Goal: Task Accomplishment & Management: Complete application form

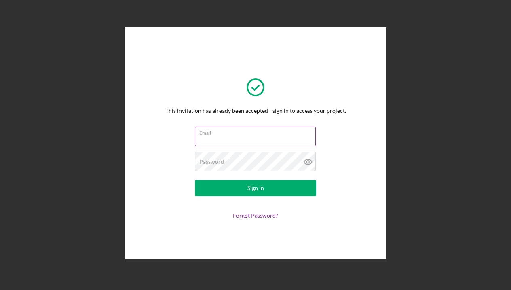
click at [227, 137] on input "Email" at bounding box center [255, 135] width 121 height 19
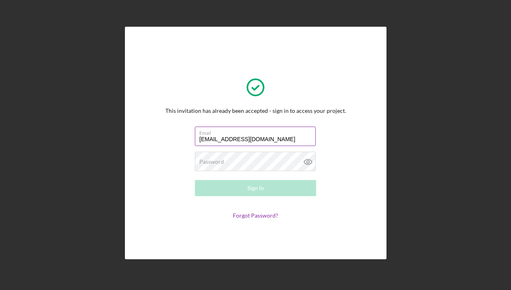
type input "[EMAIL_ADDRESS][DOMAIN_NAME]"
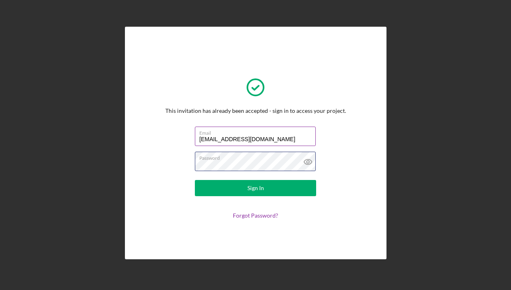
click at [255, 187] on button "Sign In" at bounding box center [255, 188] width 121 height 16
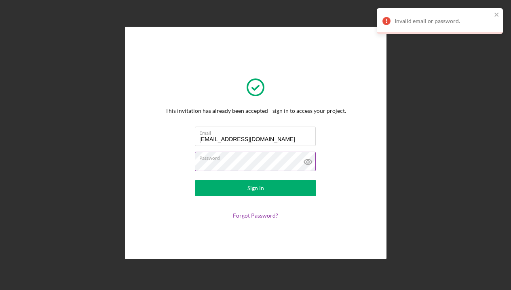
click at [304, 160] on icon at bounding box center [308, 161] width 20 height 20
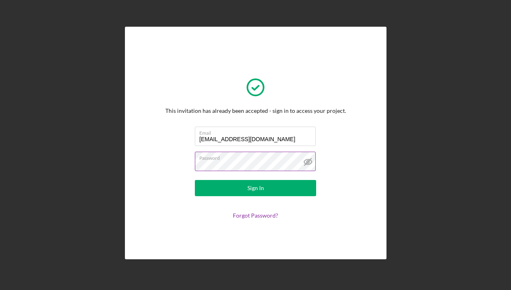
click at [255, 187] on button "Sign In" at bounding box center [255, 188] width 121 height 16
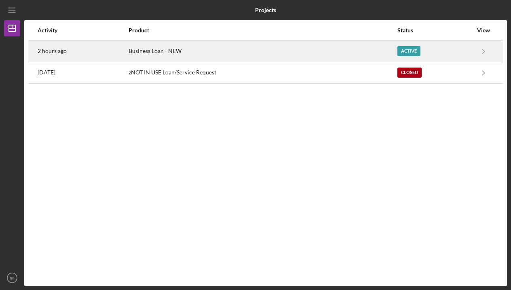
click at [109, 43] on div "2 hours ago" at bounding box center [83, 51] width 90 height 20
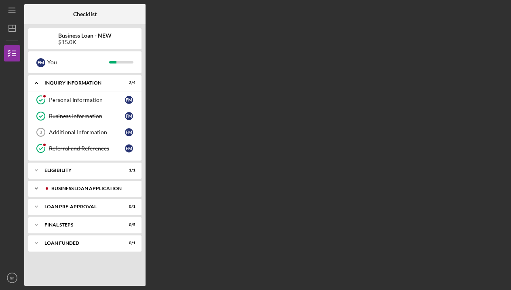
click at [82, 189] on div "BUSINESS LOAN APPLICATION" at bounding box center [91, 188] width 80 height 5
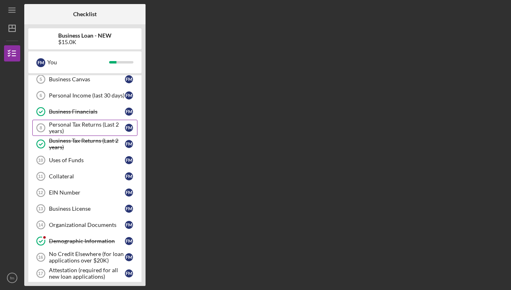
scroll to position [147, 0]
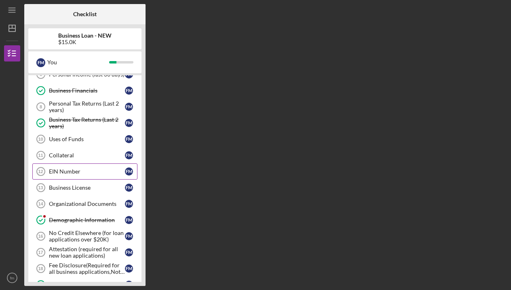
click at [63, 172] on div "EIN Number" at bounding box center [87, 171] width 76 height 6
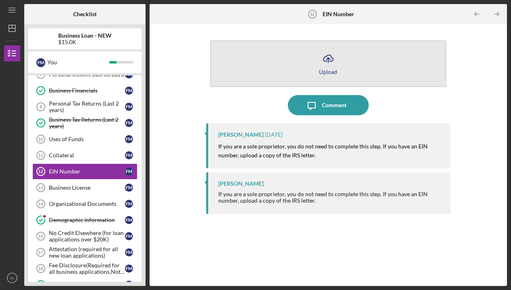
click at [333, 71] on div "Upload" at bounding box center [328, 72] width 18 height 6
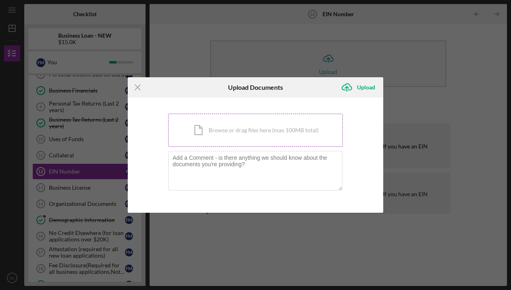
click at [208, 133] on div "Icon/Document Browse or drag files here (max 100MB total) Tap to choose files o…" at bounding box center [255, 130] width 174 height 33
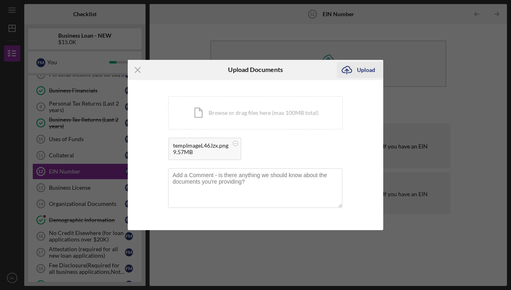
click at [365, 69] on div "Upload" at bounding box center [366, 70] width 18 height 16
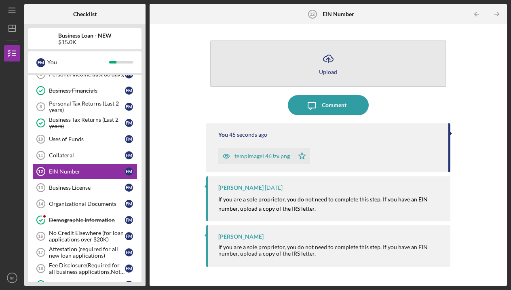
drag, startPoint x: 365, startPoint y: 69, endPoint x: 401, endPoint y: 71, distance: 36.1
click at [401, 71] on button "Icon/Upload Upload" at bounding box center [328, 63] width 236 height 46
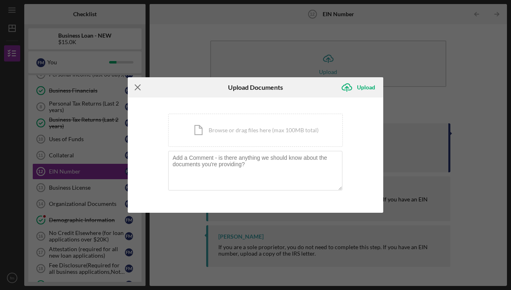
click at [139, 89] on line at bounding box center [137, 86] width 5 height 5
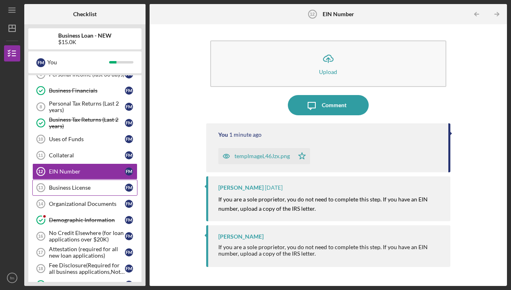
click at [87, 185] on div "Business License" at bounding box center [87, 187] width 76 height 6
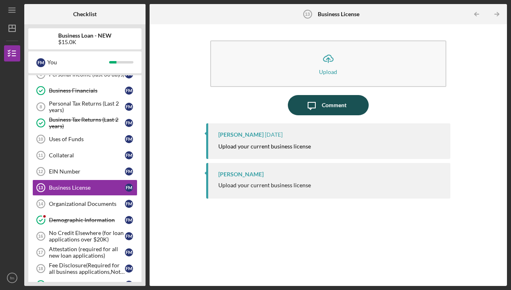
click at [313, 105] on icon "Icon/Message" at bounding box center [311, 105] width 20 height 20
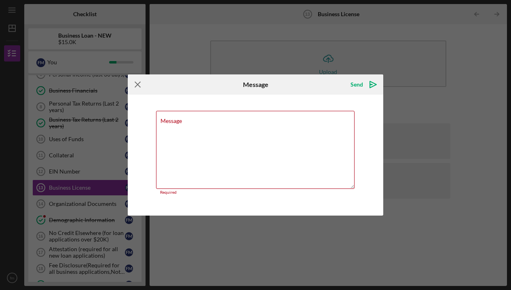
click at [138, 85] on icon "Icon/Menu Close" at bounding box center [138, 84] width 20 height 20
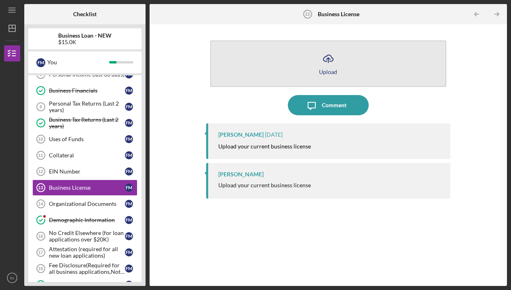
click at [293, 62] on button "Icon/Upload Upload" at bounding box center [328, 63] width 236 height 46
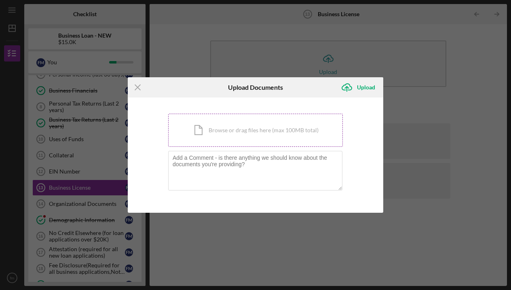
click at [248, 134] on div "Icon/Document Browse or drag files here (max 100MB total) Tap to choose files o…" at bounding box center [255, 130] width 174 height 33
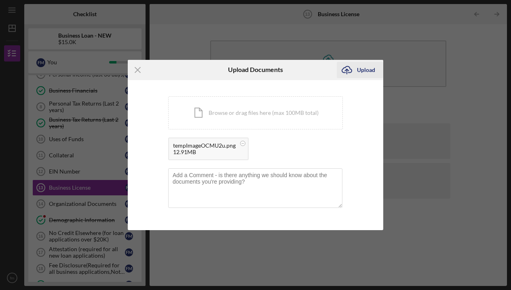
click at [355, 65] on icon "Icon/Upload" at bounding box center [346, 70] width 20 height 20
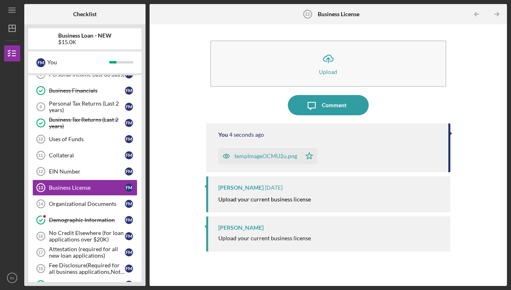
click at [279, 156] on div "tempImageOCMU2u.png" at bounding box center [265, 156] width 63 height 6
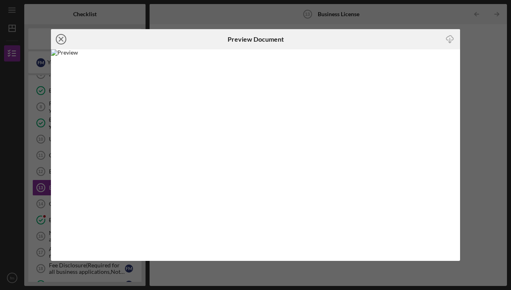
click at [60, 39] on icon "Icon/Close" at bounding box center [61, 39] width 20 height 20
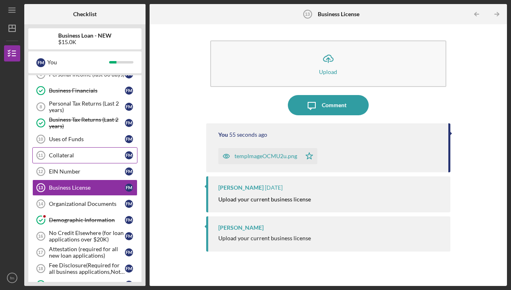
click at [84, 160] on link "Collateral 11 Collateral f m" at bounding box center [84, 155] width 105 height 16
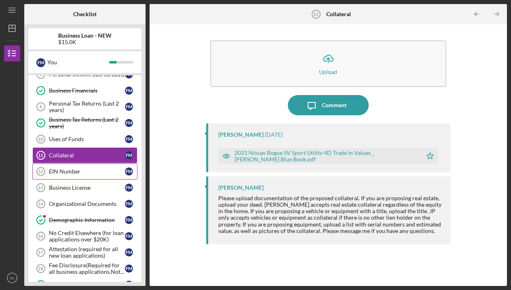
click at [84, 166] on link "EIN Number 12 EIN Number f m" at bounding box center [84, 171] width 105 height 16
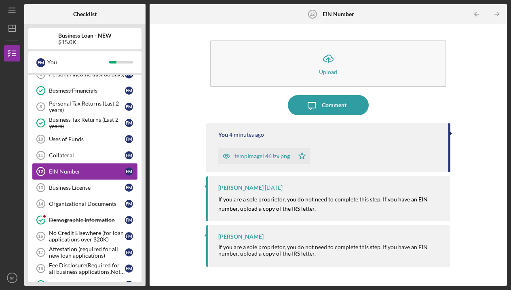
click at [67, 173] on div "EIN Number" at bounding box center [87, 171] width 76 height 6
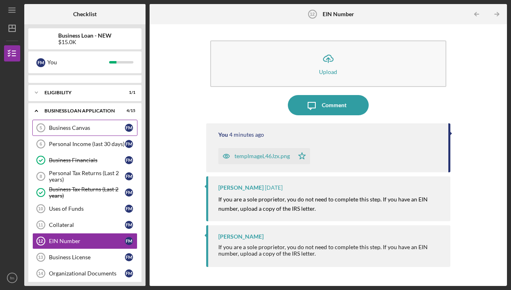
scroll to position [81, 0]
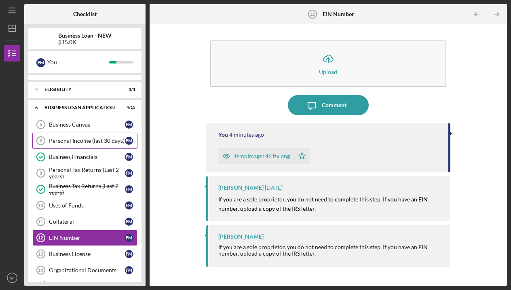
click at [73, 144] on link "Personal Income (last 30 days) 6 Personal Income (last 30 days) f m" at bounding box center [84, 140] width 105 height 16
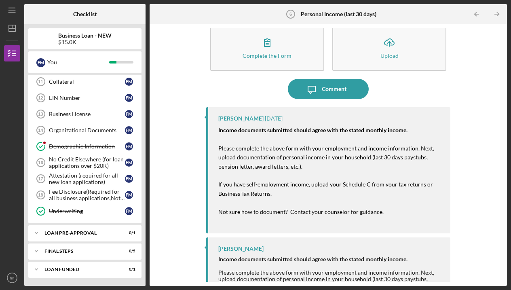
scroll to position [76, 0]
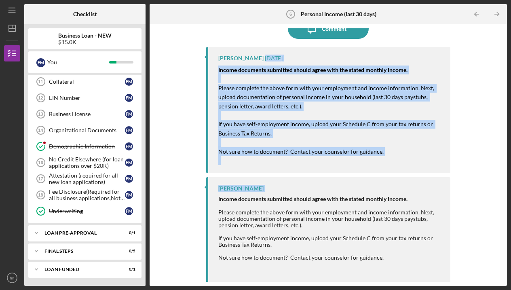
drag, startPoint x: 500, startPoint y: 163, endPoint x: 511, endPoint y: 130, distance: 34.5
click at [510, 130] on html "Icon/Menu Personal Income (last 30 days) 6 Personal Income (last 30 days) Check…" at bounding box center [255, 145] width 511 height 290
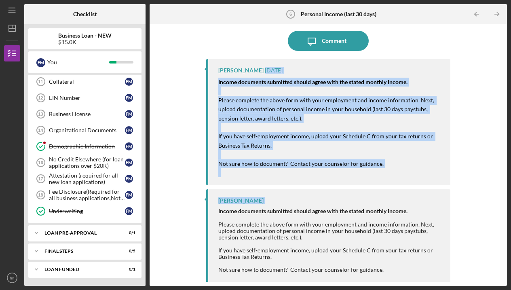
scroll to position [8, 0]
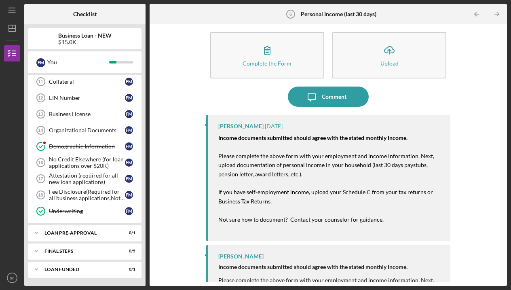
click at [420, 89] on div "Icon/Message Comment" at bounding box center [328, 96] width 244 height 20
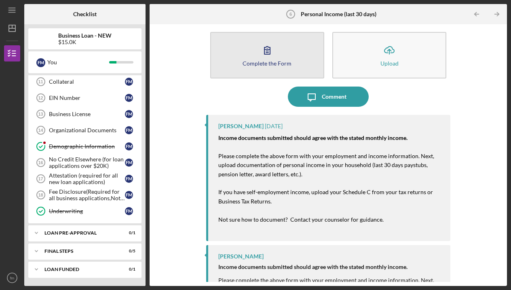
click at [290, 62] on button "Complete the Form Form" at bounding box center [267, 55] width 114 height 46
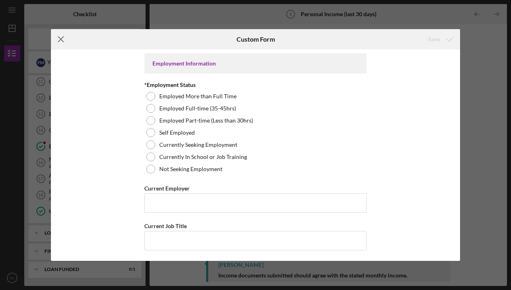
click at [60, 38] on line at bounding box center [61, 38] width 5 height 5
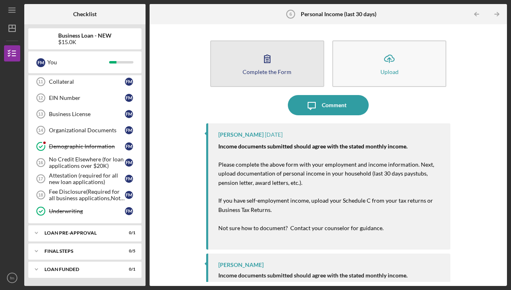
click at [281, 69] on div "Complete the Form" at bounding box center [266, 72] width 49 height 6
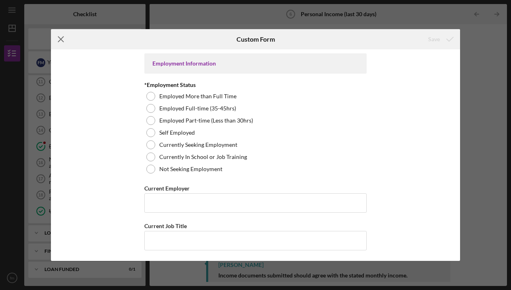
click at [60, 38] on line at bounding box center [61, 38] width 5 height 5
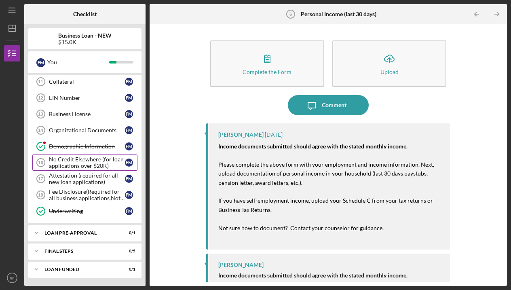
click at [75, 160] on div "No Credit Elsewhere (for loan applications over $20K)" at bounding box center [87, 162] width 76 height 13
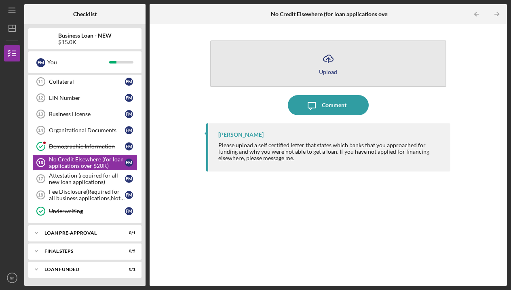
click at [324, 65] on icon "Icon/Upload" at bounding box center [328, 58] width 20 height 20
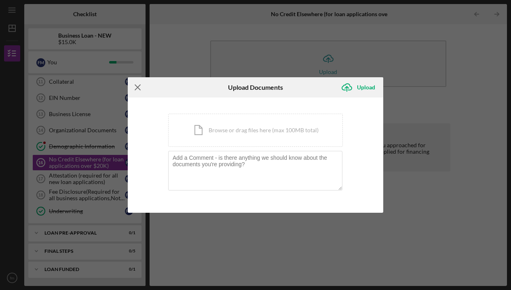
click at [140, 85] on line at bounding box center [137, 86] width 5 height 5
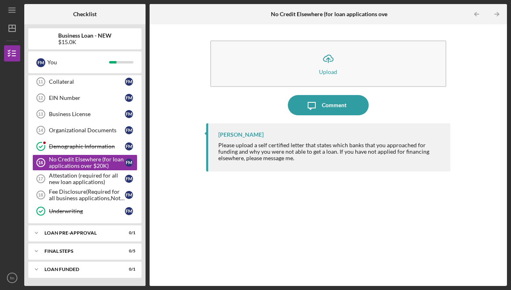
click at [376, 149] on div "Please upload a self certified letter that states which banks that you approach…" at bounding box center [330, 151] width 224 height 19
click at [349, 108] on button "Icon/Message Comment" at bounding box center [328, 105] width 81 height 20
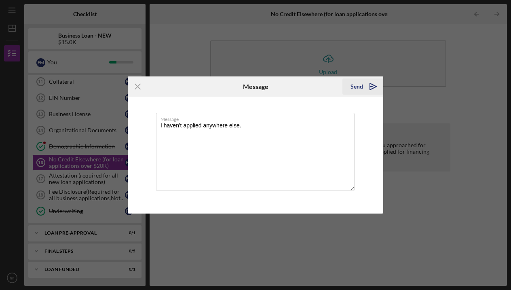
type textarea "I haven't applied anywhere else."
click at [369, 88] on icon "Icon/icon-invite-send" at bounding box center [373, 86] width 20 height 20
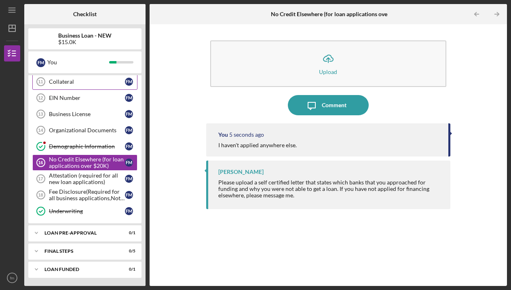
click at [82, 87] on link "Collateral 11 Collateral f m" at bounding box center [84, 82] width 105 height 16
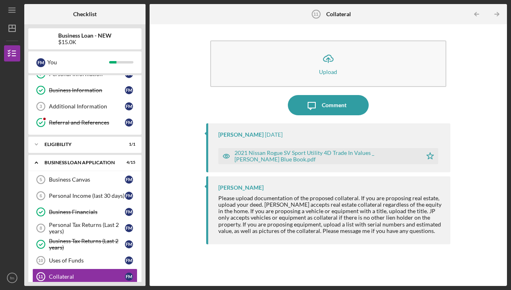
scroll to position [32, 0]
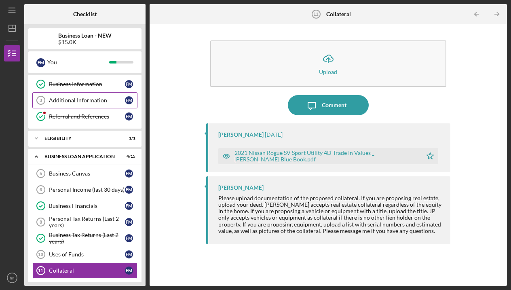
click at [69, 103] on div "Additional Information" at bounding box center [87, 100] width 76 height 6
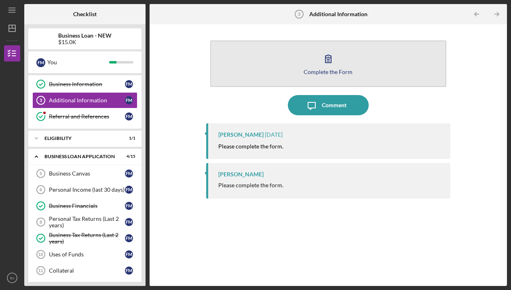
click at [362, 55] on button "Complete the Form Form" at bounding box center [328, 63] width 236 height 46
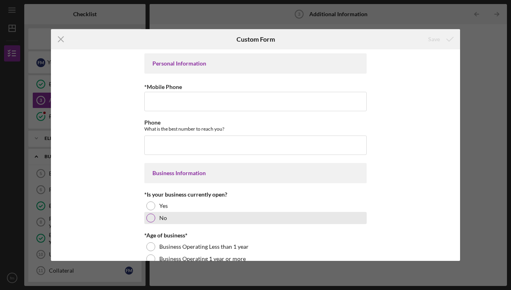
click at [149, 217] on div at bounding box center [150, 217] width 9 height 9
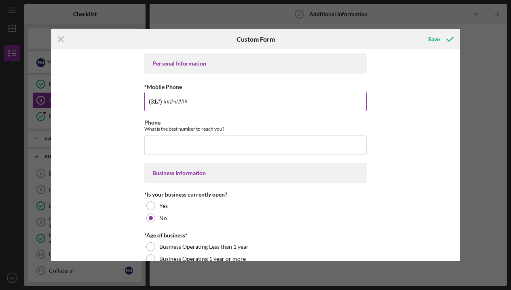
type input "(314) ###-####"
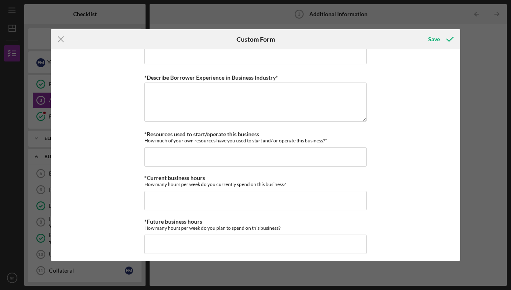
scroll to position [551, 0]
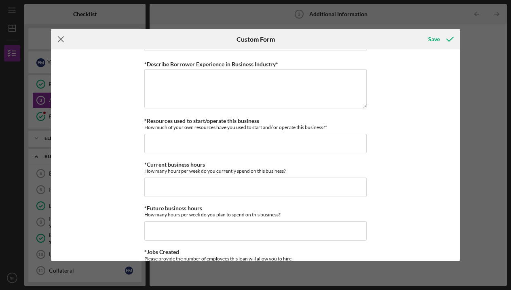
click at [59, 40] on line at bounding box center [61, 38] width 5 height 5
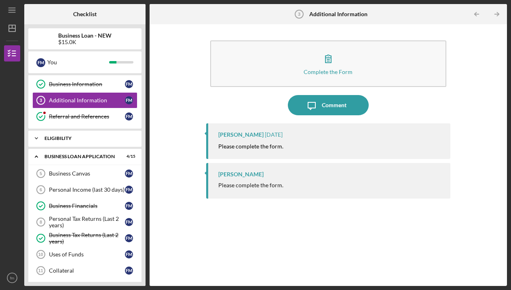
click at [71, 138] on div "ELIGIBILITY" at bounding box center [87, 138] width 87 height 5
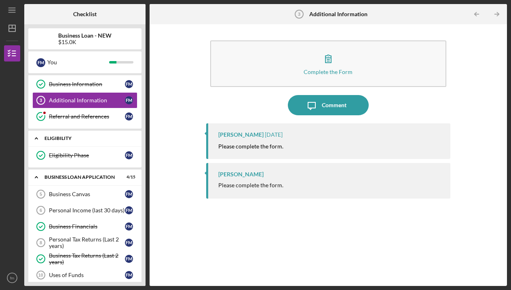
click at [71, 138] on div "ELIGIBILITY" at bounding box center [87, 138] width 87 height 5
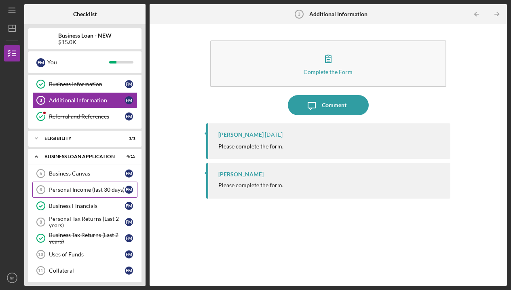
click at [68, 185] on link "Personal Income (last 30 days) 6 Personal Income (last 30 days) f m" at bounding box center [84, 189] width 105 height 16
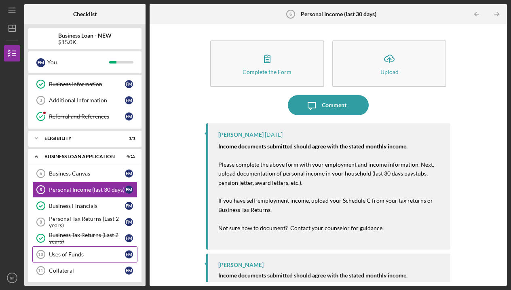
click at [76, 251] on div "Uses of Funds" at bounding box center [87, 254] width 76 height 6
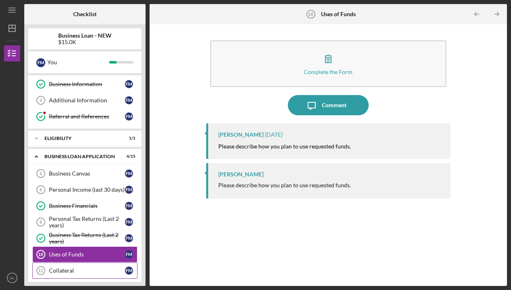
click at [72, 264] on link "Collateral 11 Collateral f m" at bounding box center [84, 270] width 105 height 16
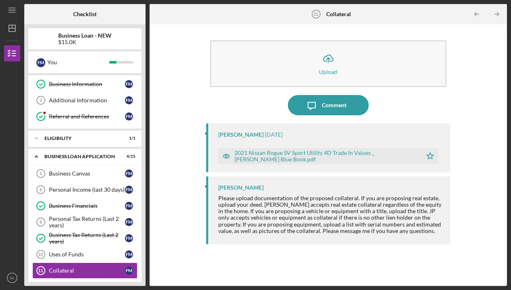
click at [99, 34] on b "Business Loan - NEW" at bounding box center [84, 35] width 53 height 6
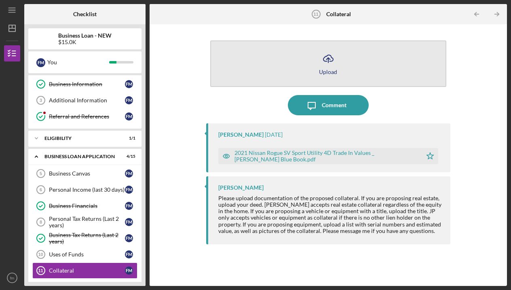
click at [324, 63] on icon "Icon/Upload" at bounding box center [328, 58] width 20 height 20
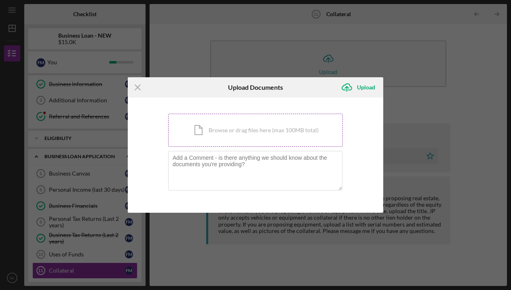
click at [198, 127] on div "Icon/Document Browse or drag files here (max 100MB total) Tap to choose files o…" at bounding box center [255, 130] width 174 height 33
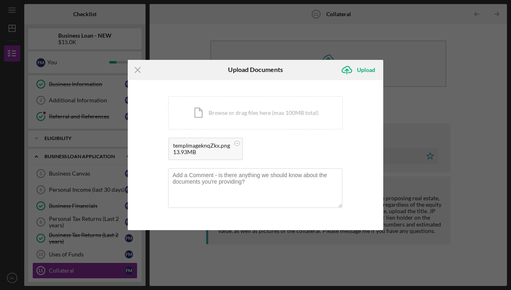
click at [205, 146] on div "tempImageknqZkx.png" at bounding box center [201, 145] width 57 height 6
click at [205, 144] on div "tempImageknqZkx.png" at bounding box center [201, 145] width 57 height 6
click at [137, 65] on icon "Icon/Menu Close" at bounding box center [138, 70] width 20 height 20
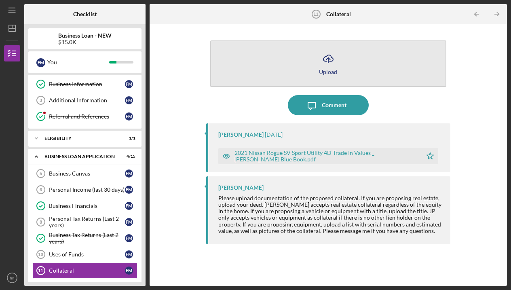
click at [308, 67] on button "Icon/Upload Upload" at bounding box center [328, 63] width 236 height 46
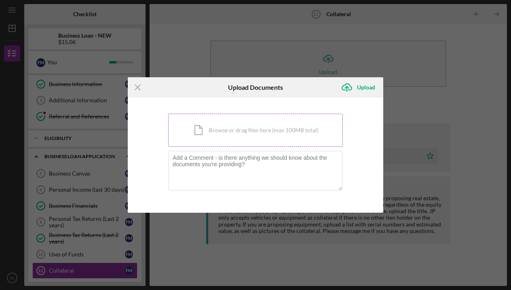
click at [203, 128] on div "Icon/Document Browse or drag files here (max 100MB total) Tap to choose files o…" at bounding box center [255, 130] width 174 height 33
click at [200, 120] on div "Icon/Document Browse or drag files here (max 100MB total) Tap to choose files o…" at bounding box center [255, 130] width 174 height 33
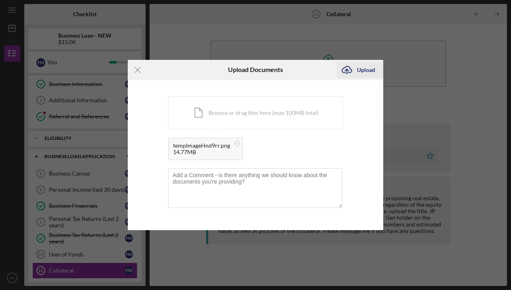
click at [366, 69] on div "Upload" at bounding box center [366, 70] width 18 height 16
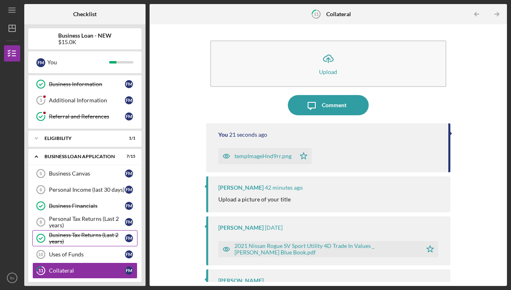
click at [85, 230] on link "Business Tax Returns (Last 2 years) Business Tax Returns (Last 2 years) f m" at bounding box center [84, 238] width 105 height 16
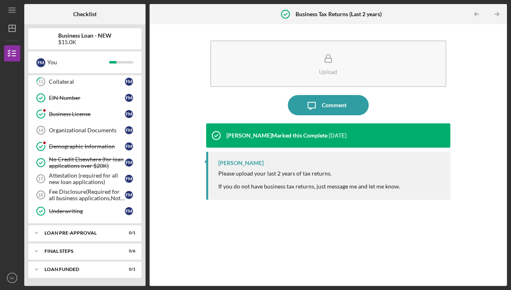
scroll to position [221, 0]
click at [75, 233] on div "LOAN PRE-APPROVAL" at bounding box center [87, 232] width 87 height 5
click at [71, 229] on div "Icon/Expander LOAN PRE-APPROVAL 0 / 1" at bounding box center [84, 233] width 113 height 17
click at [70, 131] on div "Organizational Documents" at bounding box center [87, 130] width 76 height 6
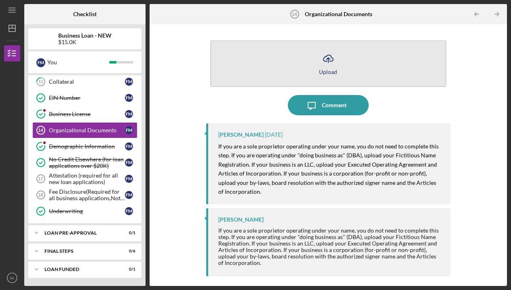
click at [332, 60] on icon "button" at bounding box center [328, 58] width 10 height 6
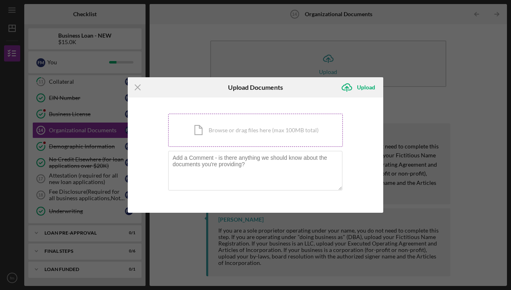
click at [225, 135] on div "Icon/Document Browse or drag files here (max 100MB total) Tap to choose files o…" at bounding box center [255, 130] width 174 height 33
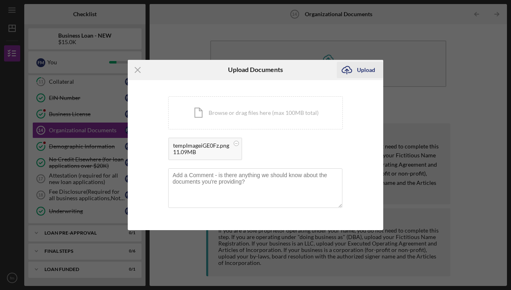
click at [351, 67] on icon "Icon/Upload" at bounding box center [346, 70] width 20 height 20
